Goal: Learn about a topic

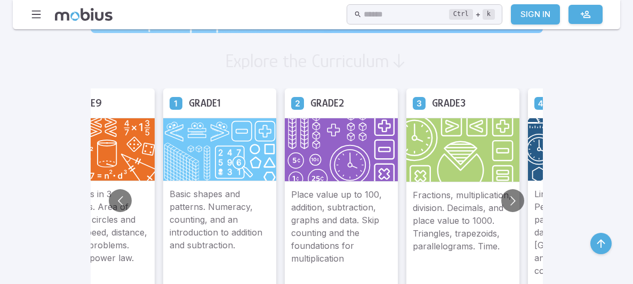
scroll to position [608, 0]
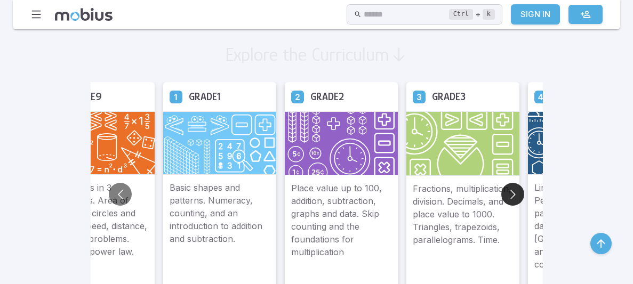
click at [510, 194] on button "Go to next slide" at bounding box center [513, 194] width 23 height 23
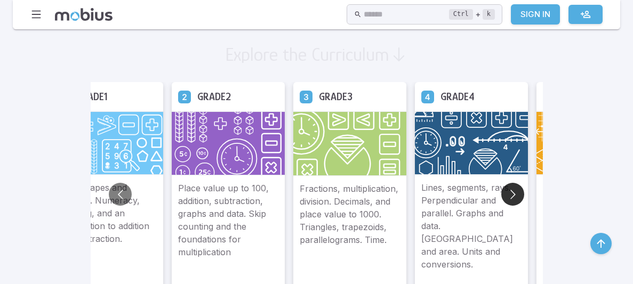
click at [510, 194] on button "Go to next slide" at bounding box center [513, 194] width 23 height 23
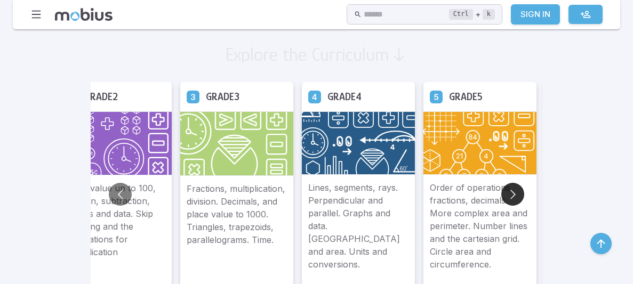
click at [510, 194] on button "Go to next slide" at bounding box center [513, 194] width 23 height 23
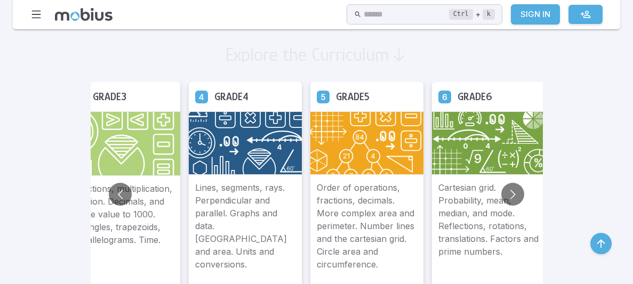
click at [510, 167] on img at bounding box center [488, 143] width 113 height 63
click at [479, 150] on img at bounding box center [488, 143] width 113 height 63
click at [478, 214] on p "Cartesian grid. Probability, mean, median, and mode. Reflections, rotations, tr…" at bounding box center [489, 226] width 100 height 90
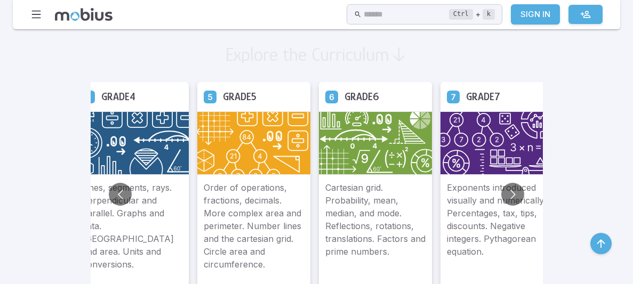
click at [411, 107] on div "Grade 6" at bounding box center [375, 96] width 113 height 29
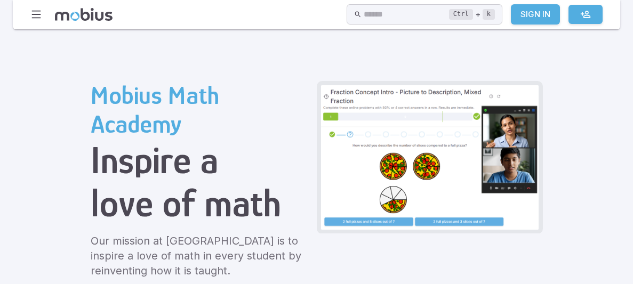
scroll to position [3, 0]
